Goal: Information Seeking & Learning: Understand process/instructions

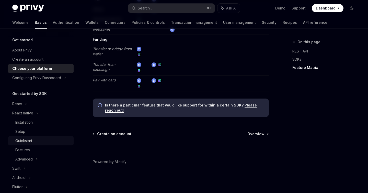
scroll to position [39, 0]
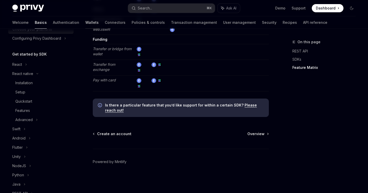
click at [85, 22] on link "Wallets" at bounding box center [91, 22] width 13 height 12
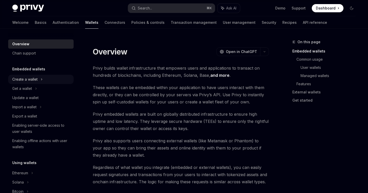
click at [25, 83] on div "Create a wallet" at bounding box center [40, 79] width 65 height 9
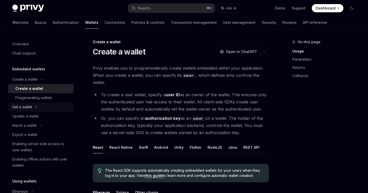
click at [25, 106] on div "Get a wallet" at bounding box center [22, 107] width 20 height 6
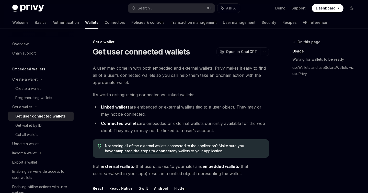
click at [45, 116] on div "Get user connected wallets" at bounding box center [40, 116] width 50 height 6
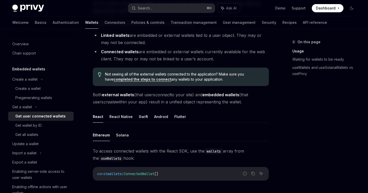
scroll to position [78, 0]
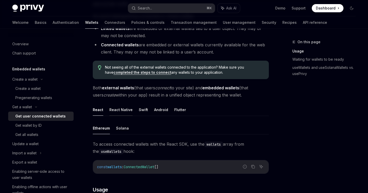
click at [116, 111] on button "React Native" at bounding box center [120, 109] width 23 height 12
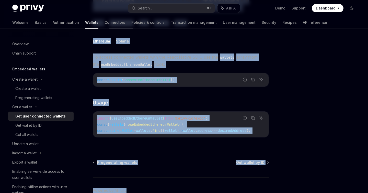
scroll to position [196, 0]
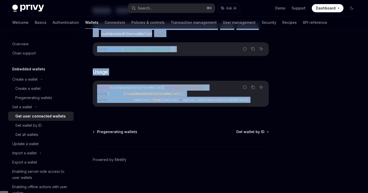
drag, startPoint x: 90, startPoint y: 49, endPoint x: 278, endPoint y: 108, distance: 196.9
click at [278, 108] on div "Get a wallet Get user connected wallets OpenAI Open in ChatGPT OpenAI Open in C…" at bounding box center [183, 12] width 351 height 358
copy div "Lor ipsu dolorsita consect AdipIS Elit se DoeiUSM TempOR Inci ut LaboREE D magn…"
click at [248, 134] on span "Get wallet by ID" at bounding box center [250, 131] width 28 height 5
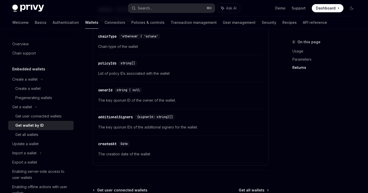
scroll to position [298, 0]
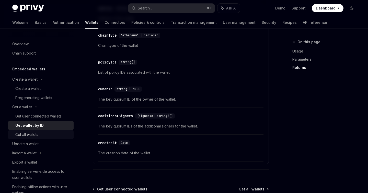
click at [25, 136] on div "Get all wallets" at bounding box center [26, 134] width 23 height 6
type textarea "*"
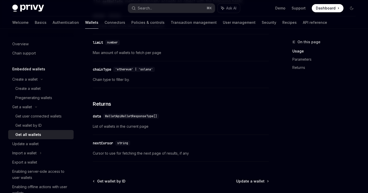
scroll to position [292, 0]
